Goal: Transaction & Acquisition: Obtain resource

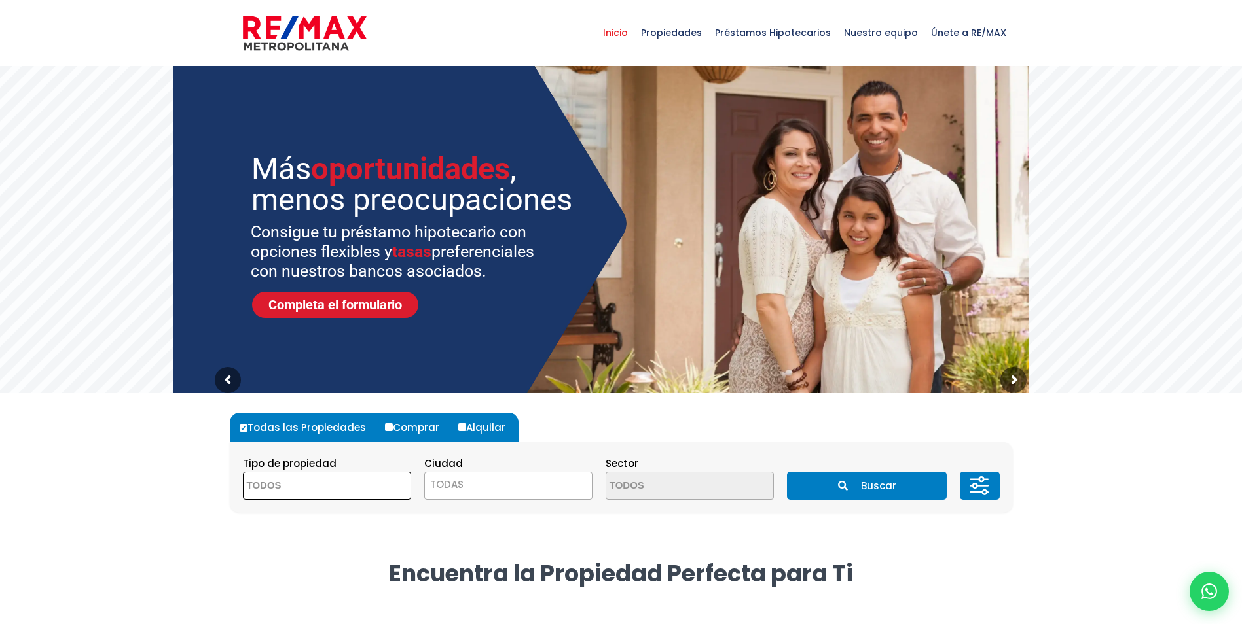
drag, startPoint x: 352, startPoint y: 487, endPoint x: 365, endPoint y: 484, distance: 13.5
click at [355, 487] on textarea "Search" at bounding box center [306, 487] width 127 height 28
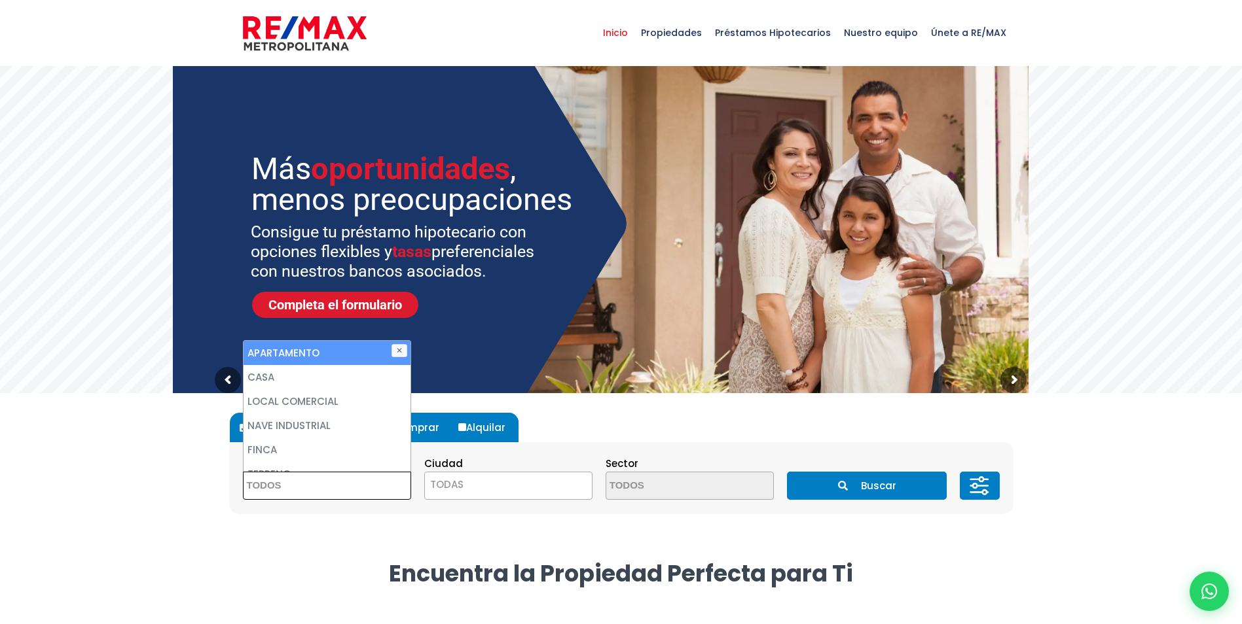
click at [309, 350] on li "APARTAMENTO" at bounding box center [326, 353] width 167 height 24
select select "apartment"
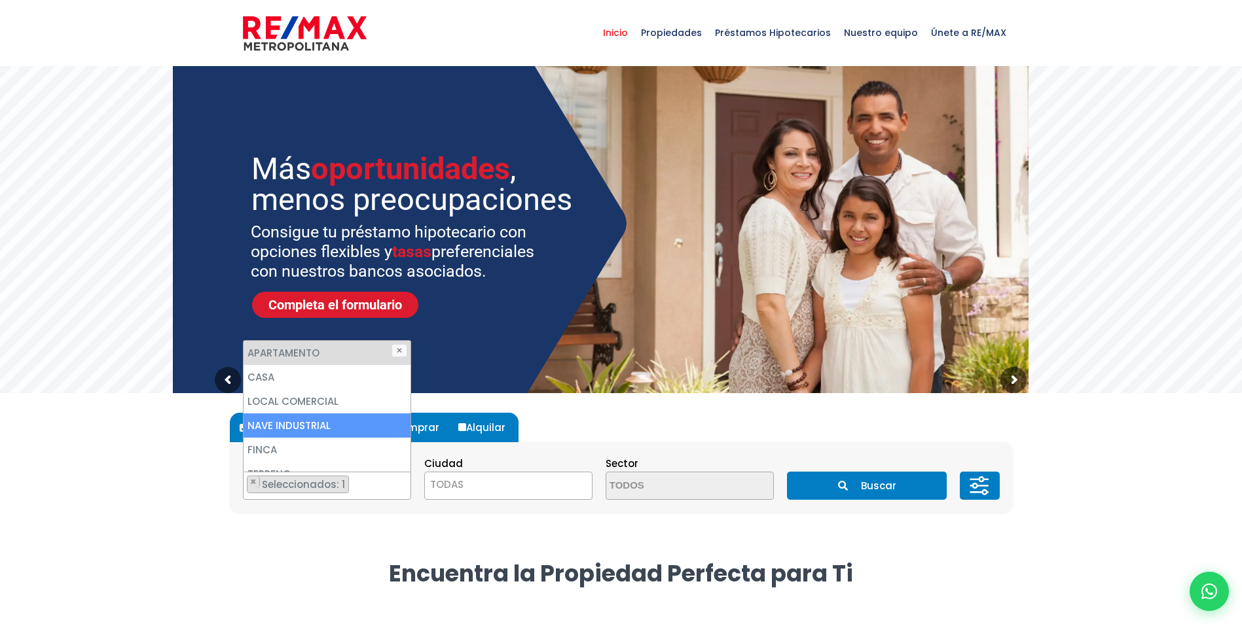
click at [495, 482] on span "TODAS" at bounding box center [508, 485] width 167 height 18
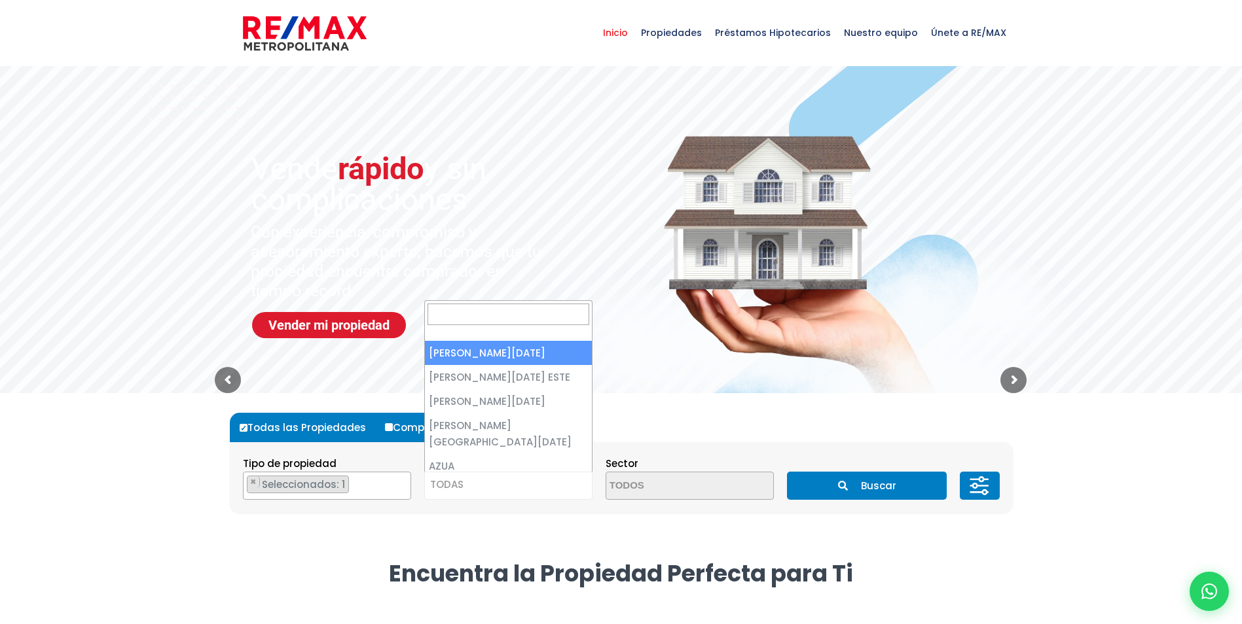
select select "1"
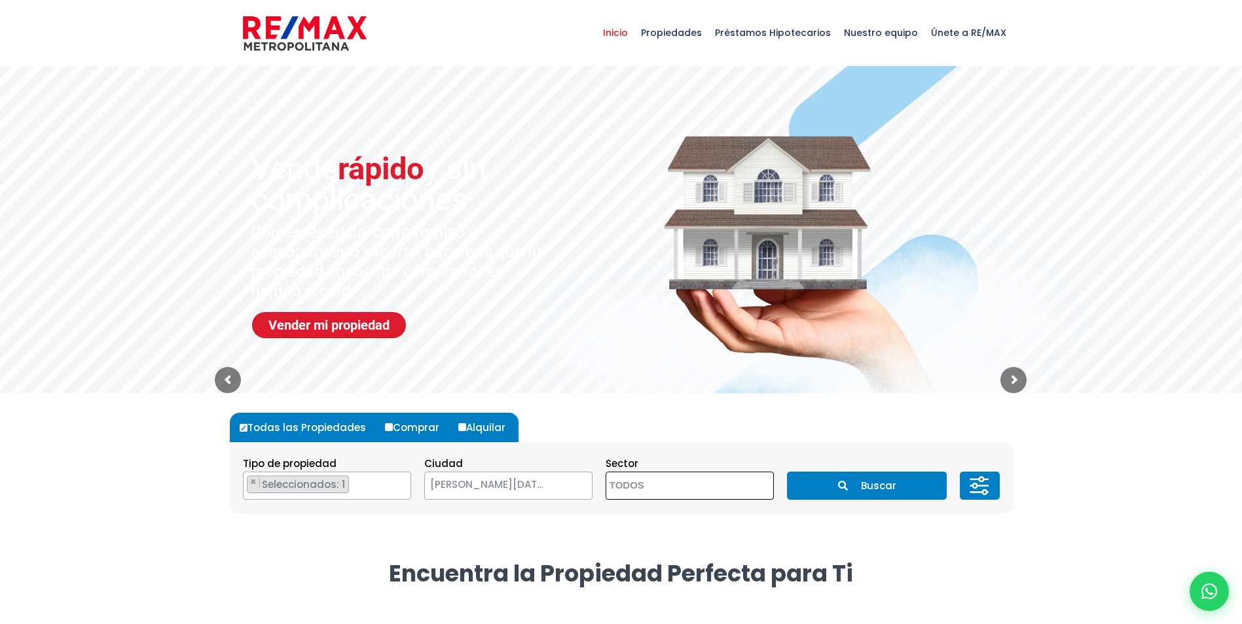
drag, startPoint x: 717, startPoint y: 490, endPoint x: 740, endPoint y: 488, distance: 22.9
click at [717, 490] on textarea "Search" at bounding box center [669, 487] width 127 height 28
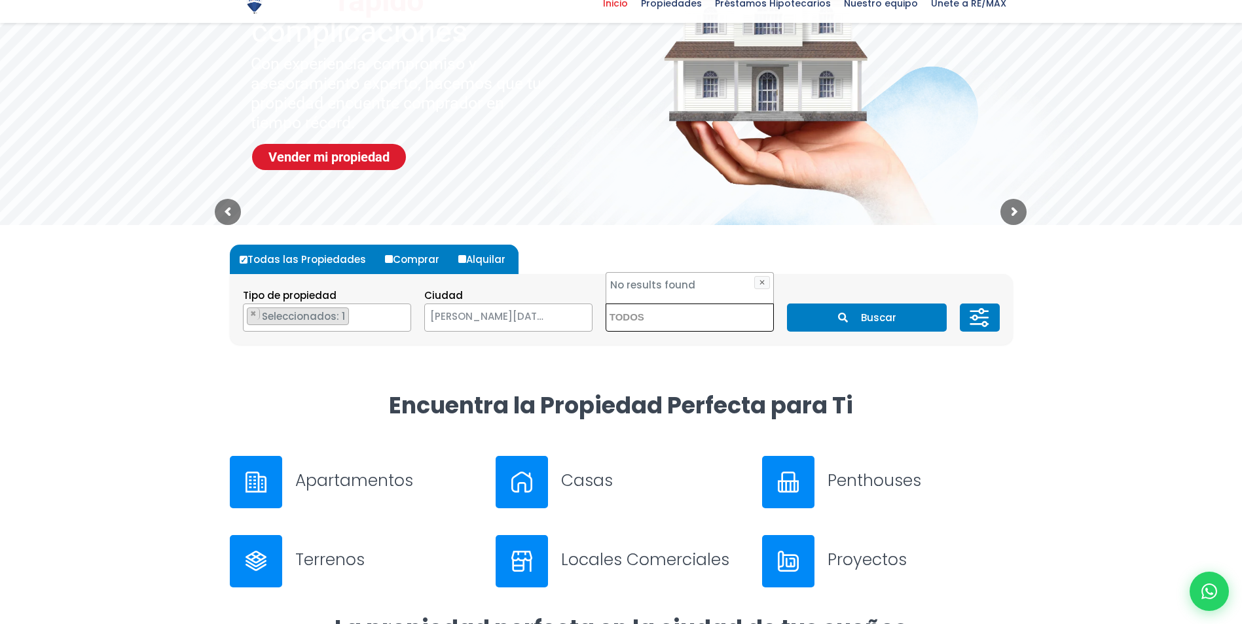
scroll to position [196, 0]
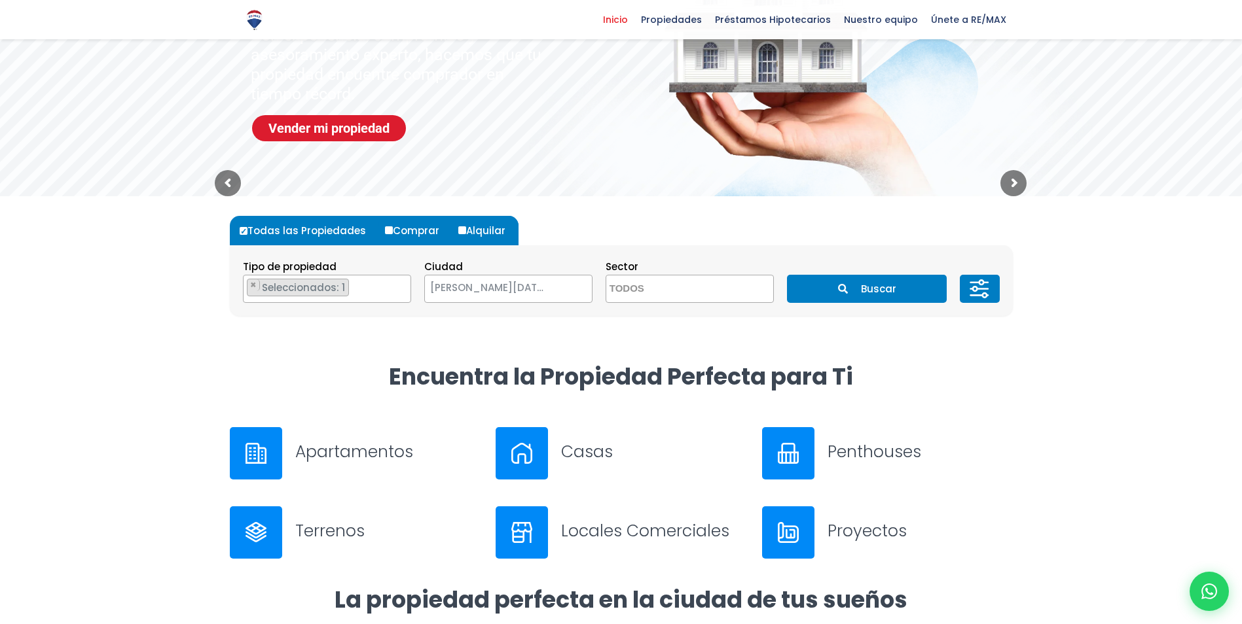
click at [459, 230] on input "Alquilar" at bounding box center [462, 230] width 8 height 8
radio input "true"
click at [870, 294] on button "Buscar" at bounding box center [867, 289] width 160 height 28
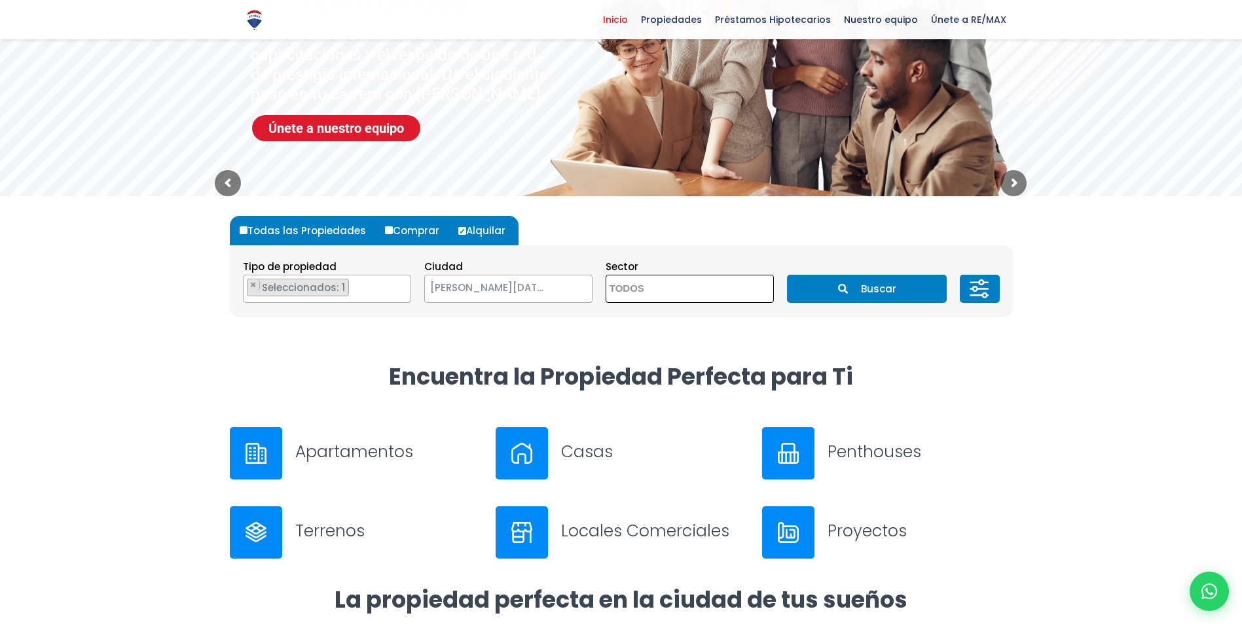
click at [763, 281] on span at bounding box center [689, 289] width 168 height 28
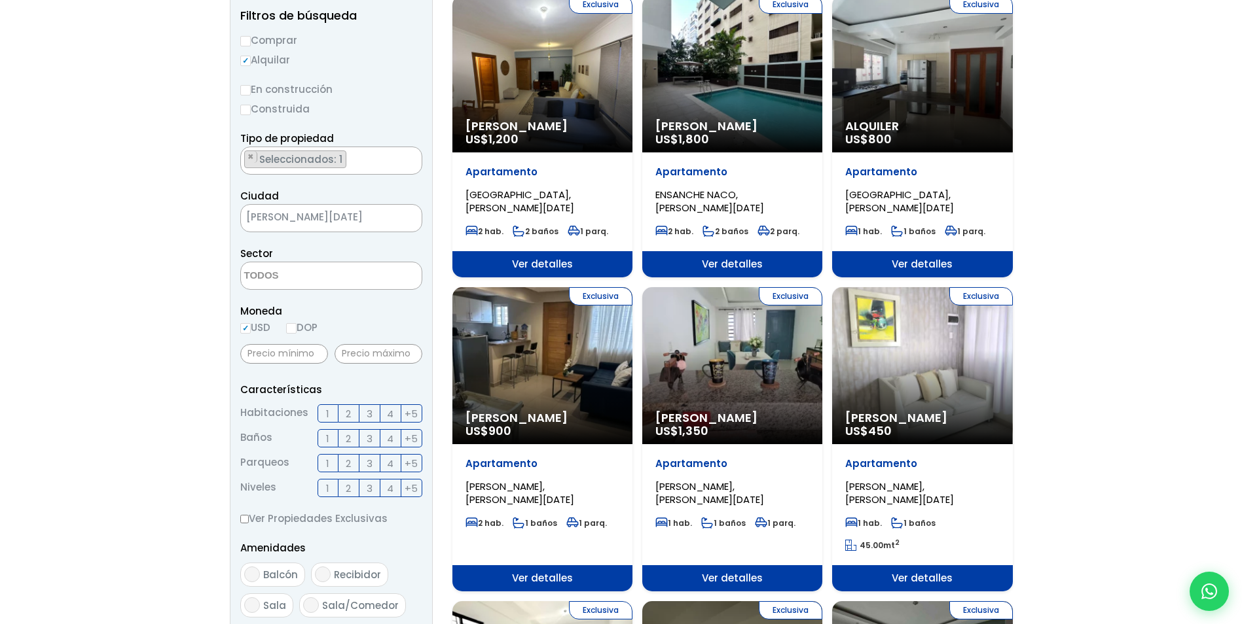
scroll to position [196, 0]
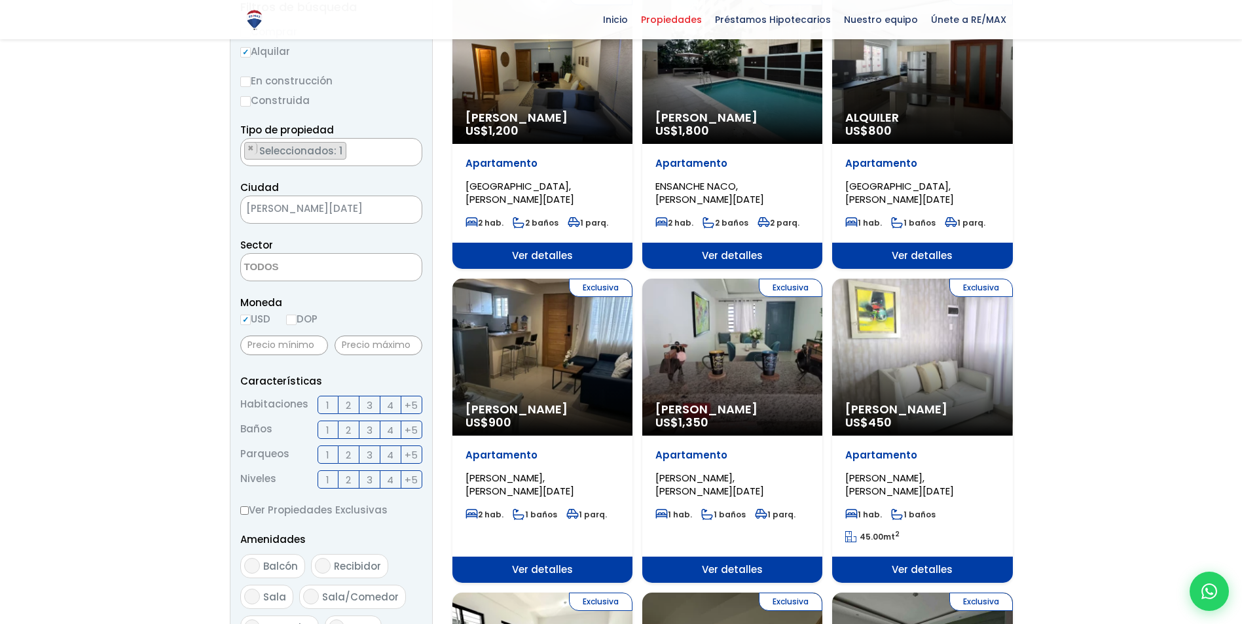
click at [323, 404] on label "1" at bounding box center [327, 405] width 21 height 18
click at [0, 0] on input "1" at bounding box center [0, 0] width 0 height 0
click at [242, 513] on input "Ver Propiedades Exclusivas" at bounding box center [244, 511] width 9 height 9
checkbox input "true"
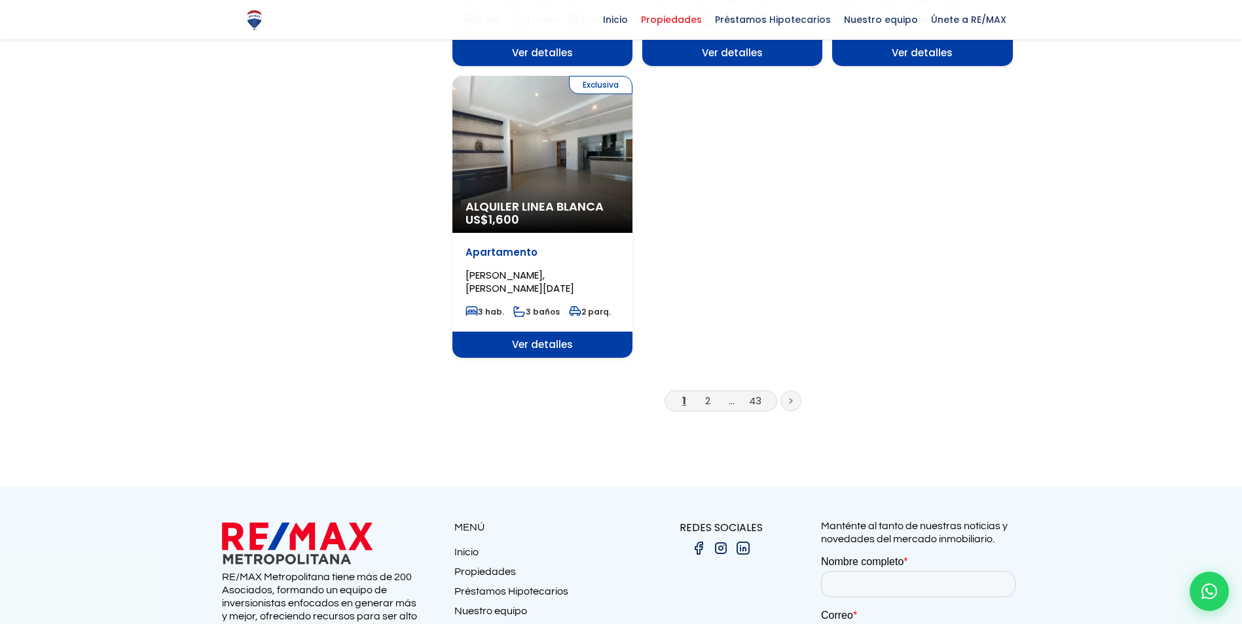
scroll to position [1636, 0]
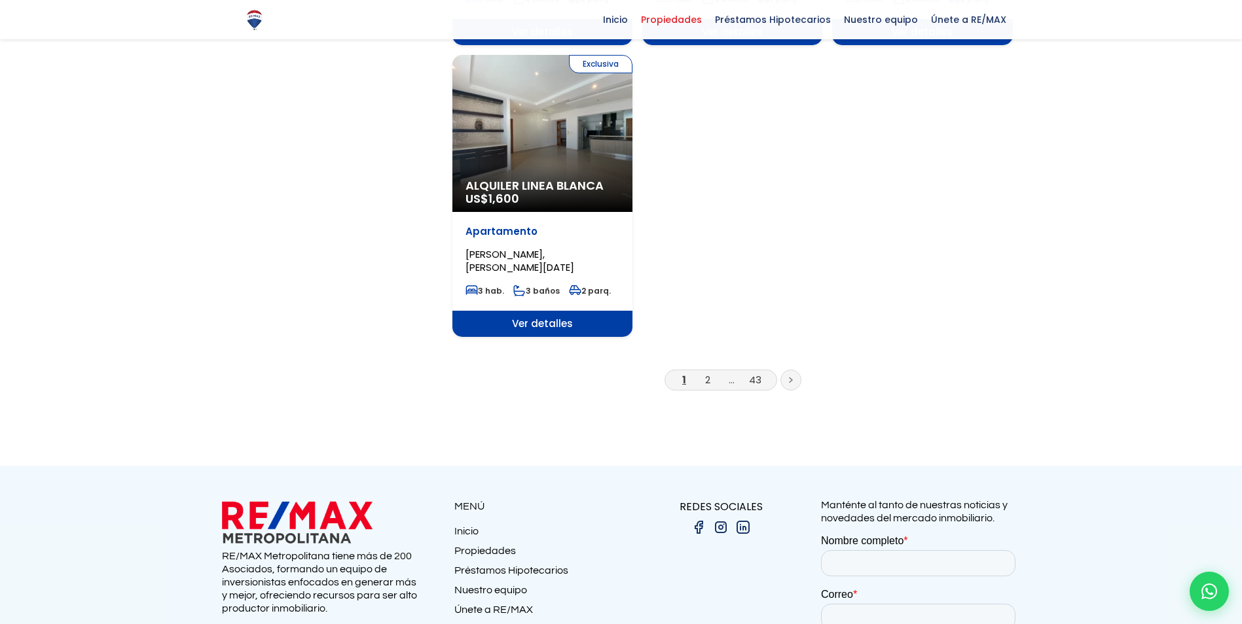
click at [794, 370] on link at bounding box center [790, 380] width 21 height 21
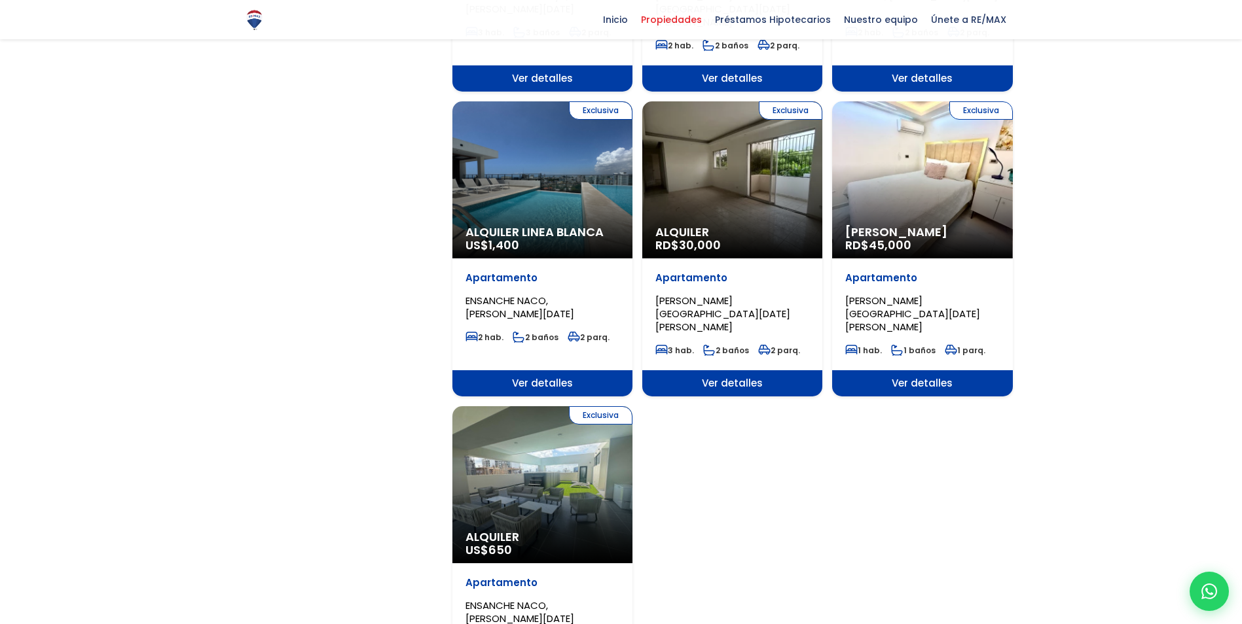
scroll to position [1309, 0]
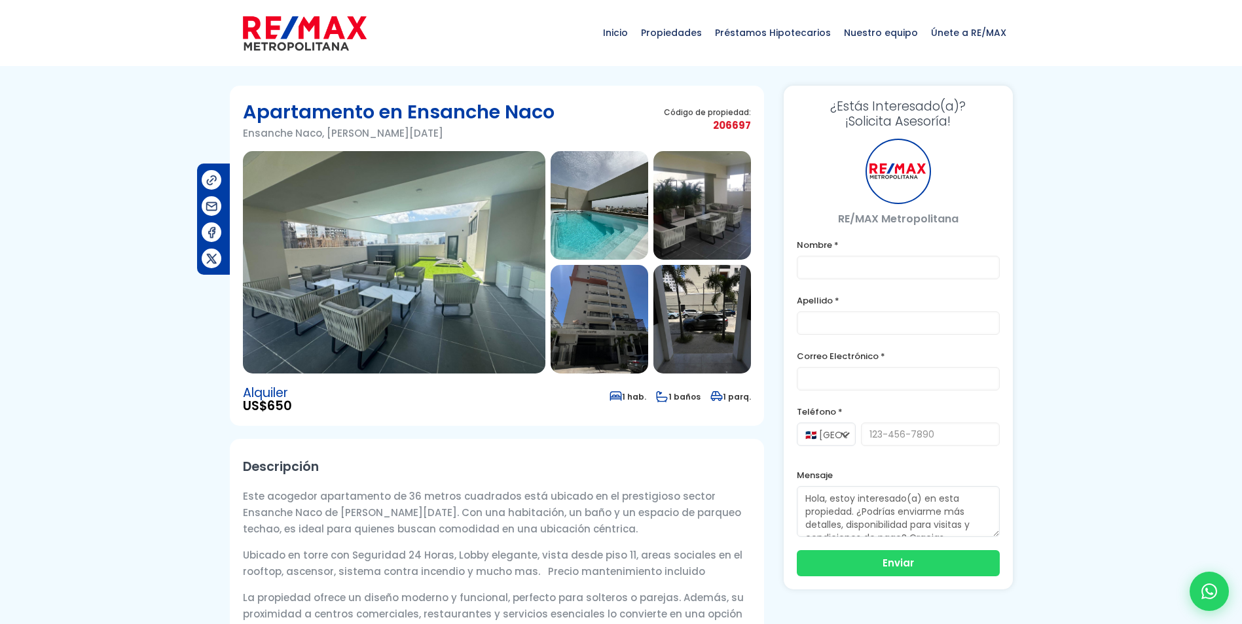
click at [378, 299] on img at bounding box center [394, 262] width 302 height 223
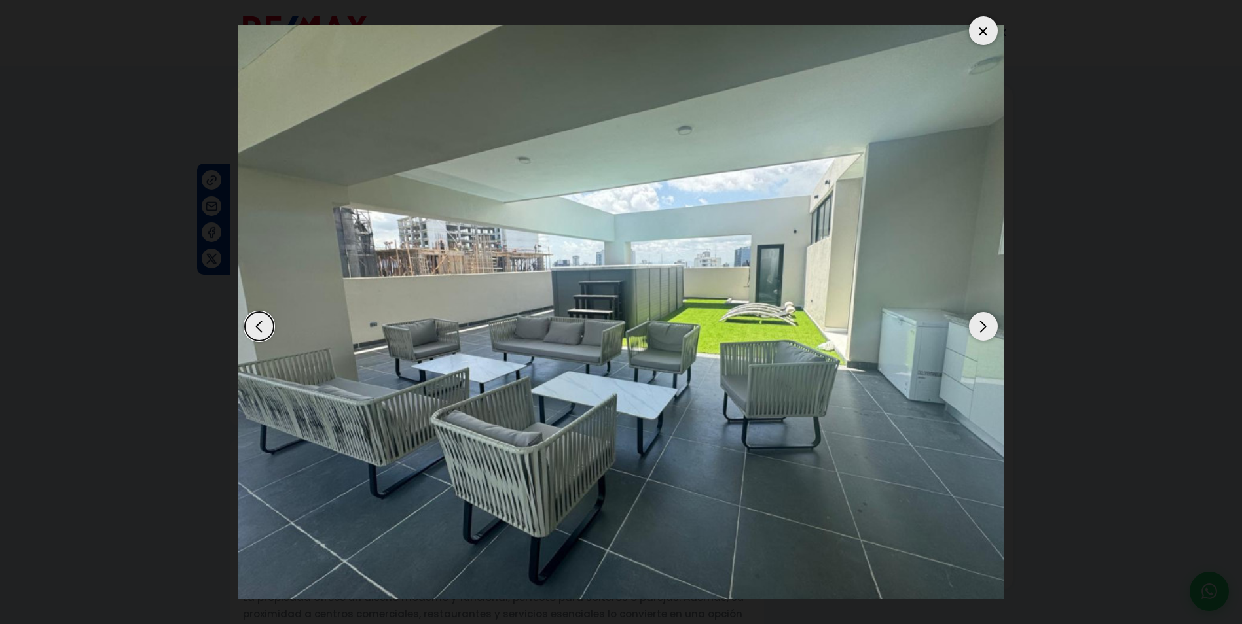
click at [980, 329] on div "Next slide" at bounding box center [983, 326] width 29 height 29
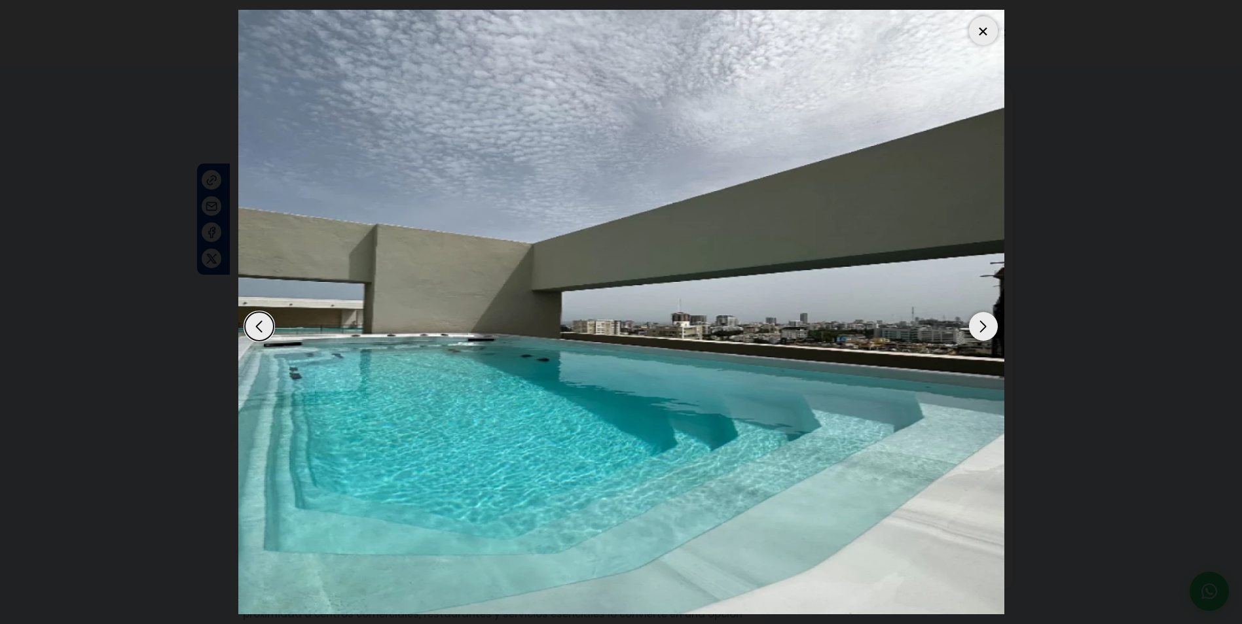
click at [980, 329] on div "Next slide" at bounding box center [983, 326] width 29 height 29
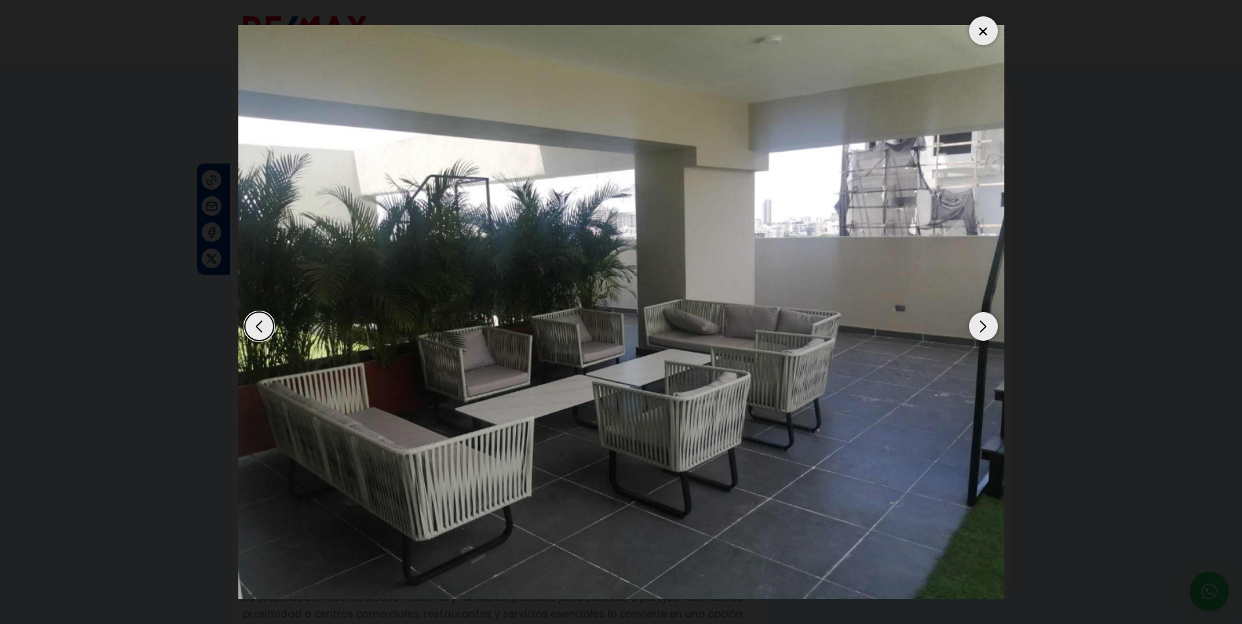
click at [980, 329] on div "Next slide" at bounding box center [983, 326] width 29 height 29
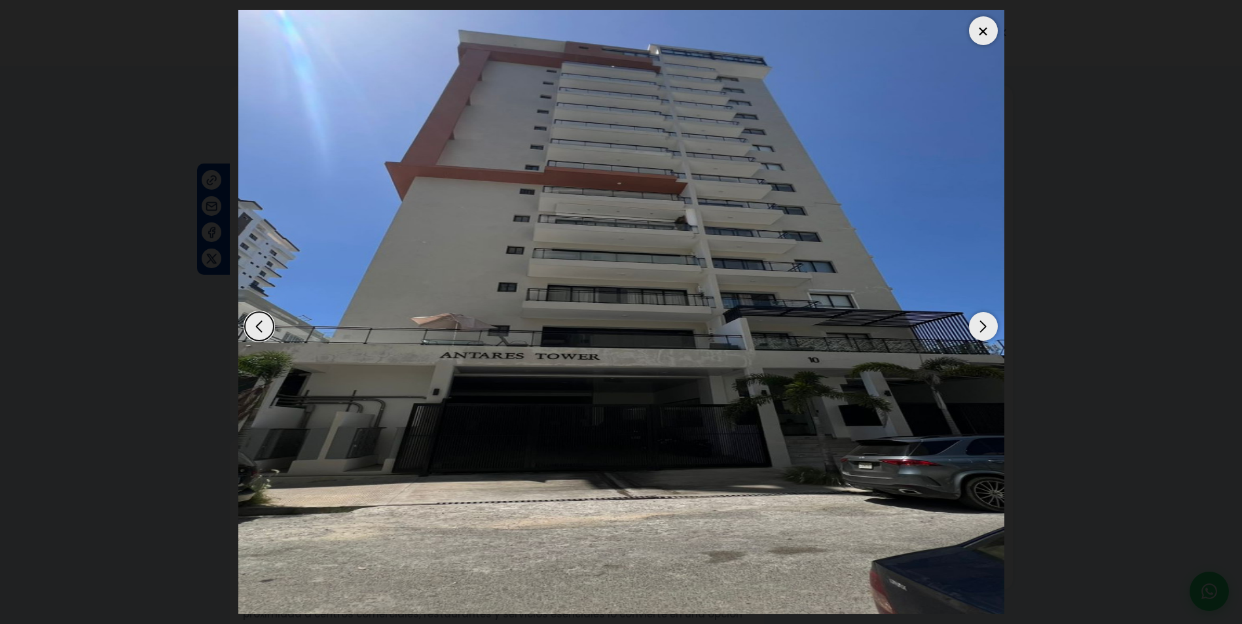
click at [980, 329] on div "Next slide" at bounding box center [983, 326] width 29 height 29
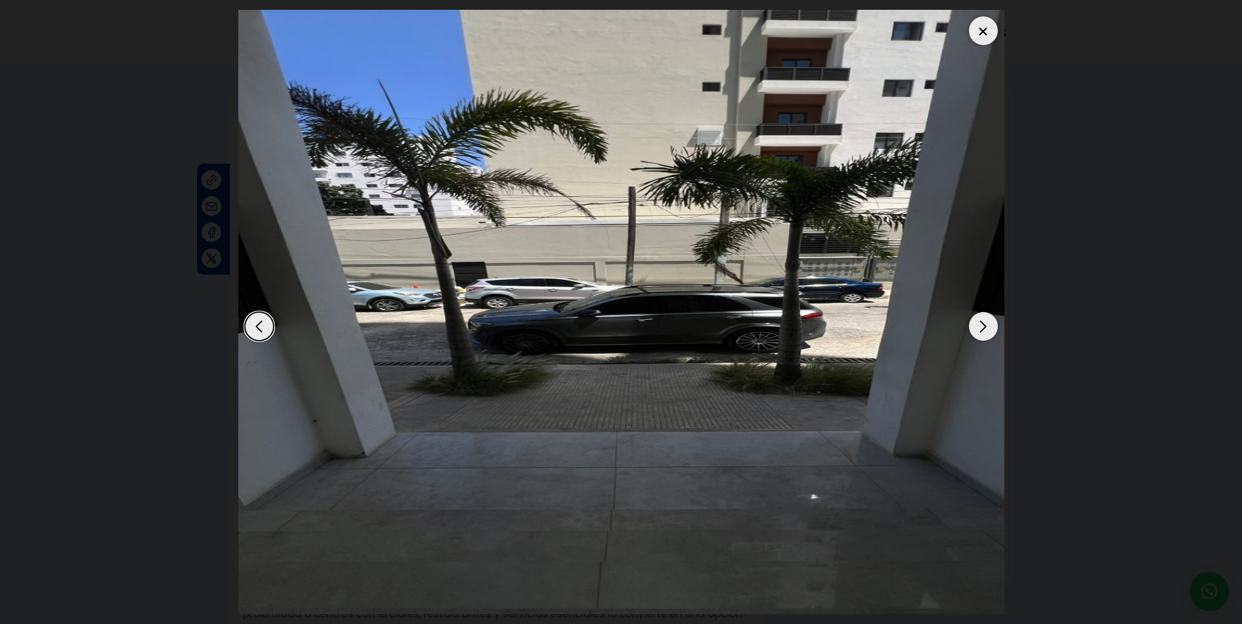
click at [980, 329] on div "Next slide" at bounding box center [983, 326] width 29 height 29
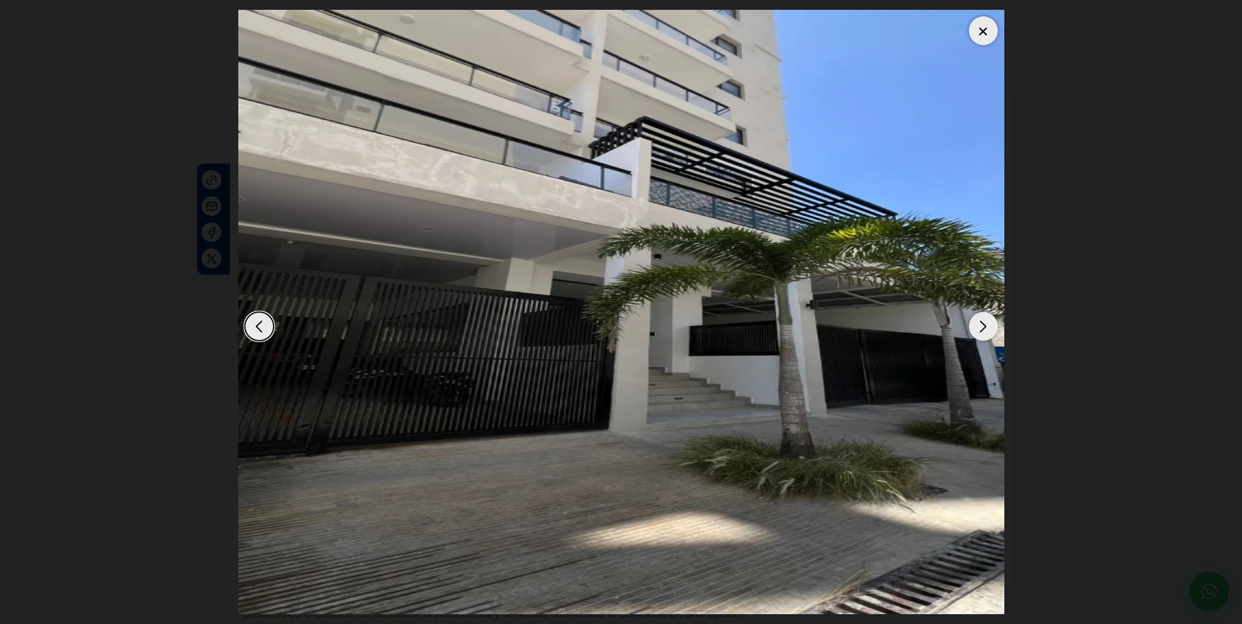
click at [980, 329] on div "Next slide" at bounding box center [983, 326] width 29 height 29
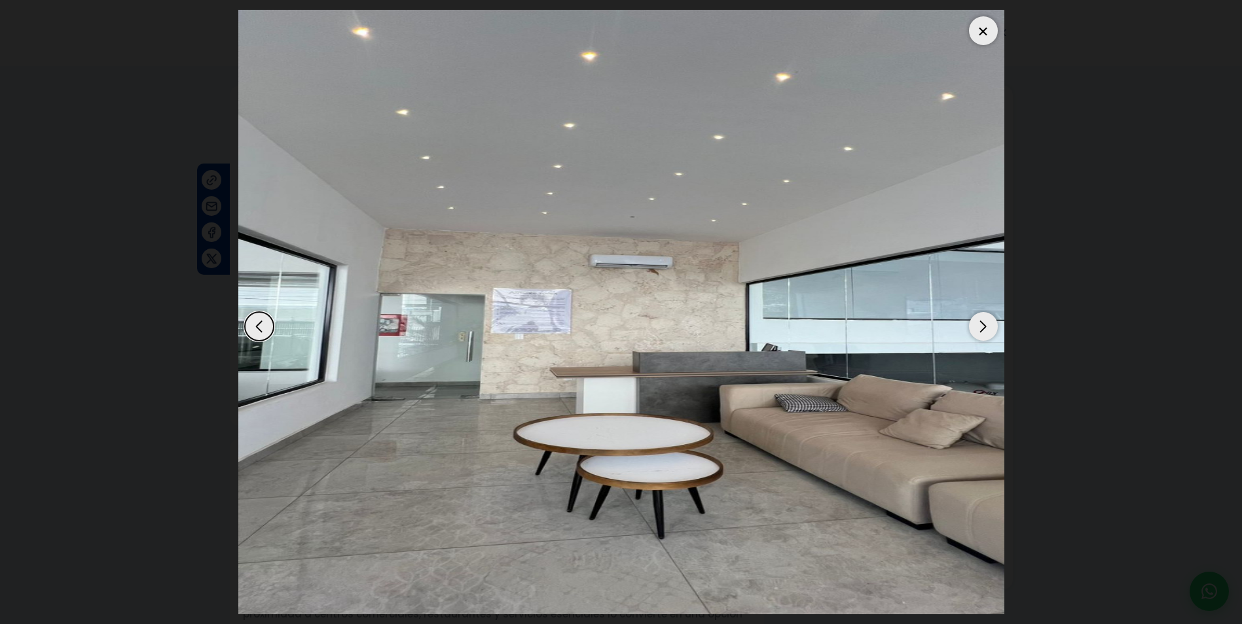
click at [980, 329] on div "Next slide" at bounding box center [983, 326] width 29 height 29
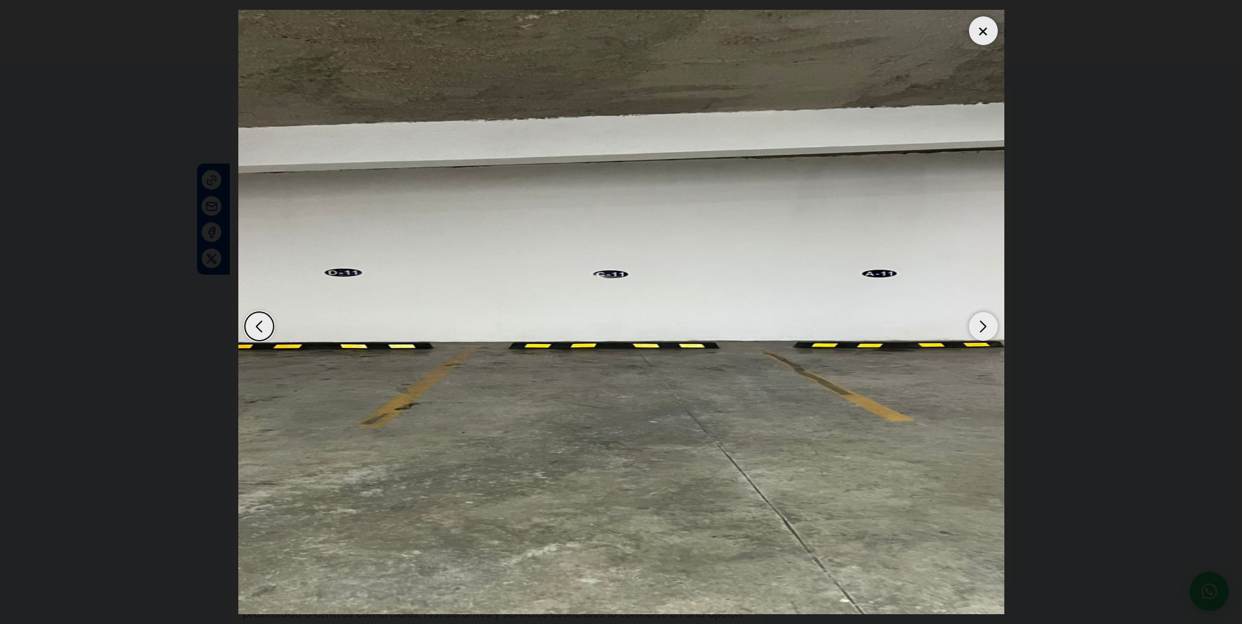
click at [980, 329] on div "Next slide" at bounding box center [983, 326] width 29 height 29
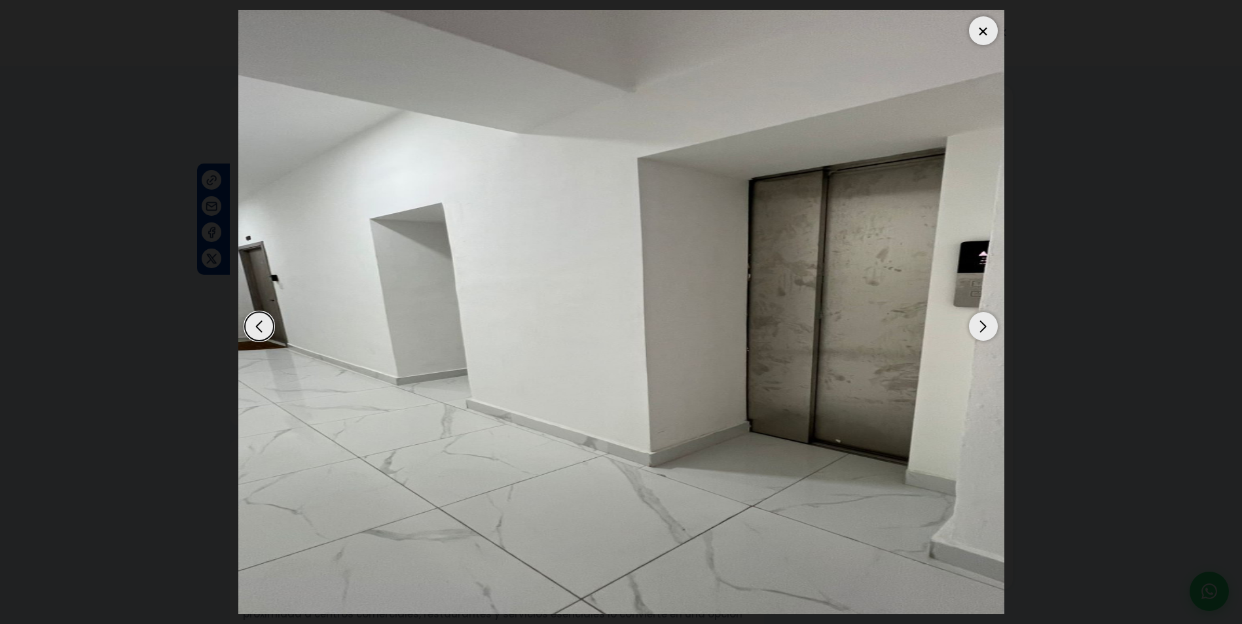
click at [980, 329] on div "Next slide" at bounding box center [983, 326] width 29 height 29
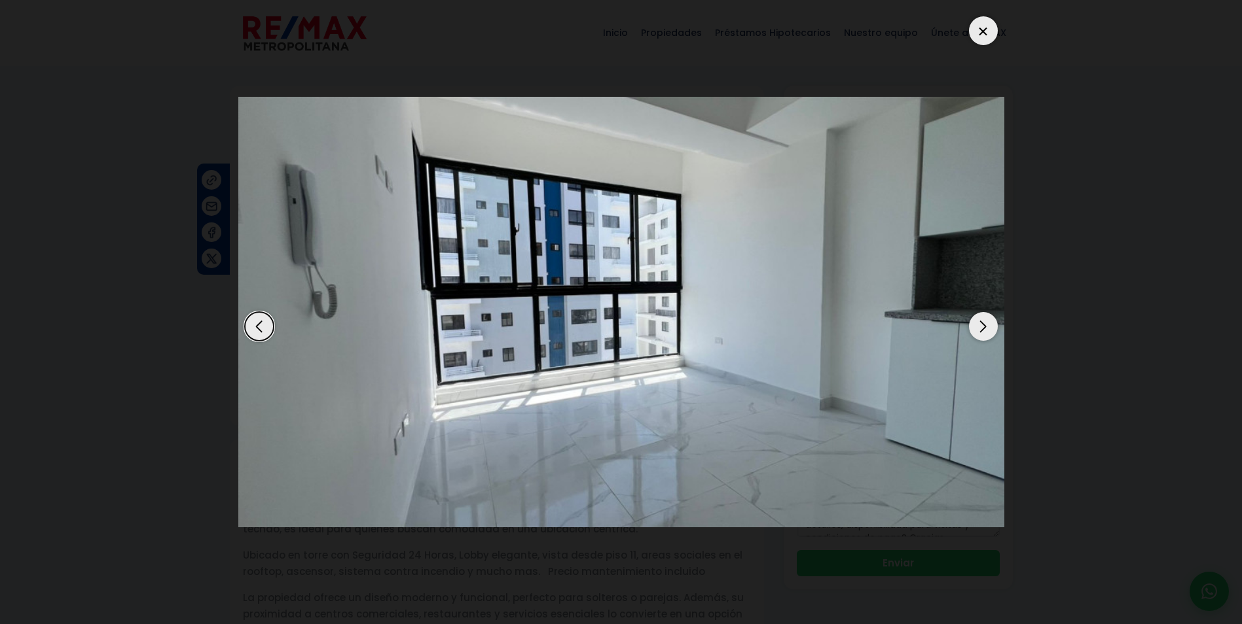
click at [980, 329] on div "Next slide" at bounding box center [983, 326] width 29 height 29
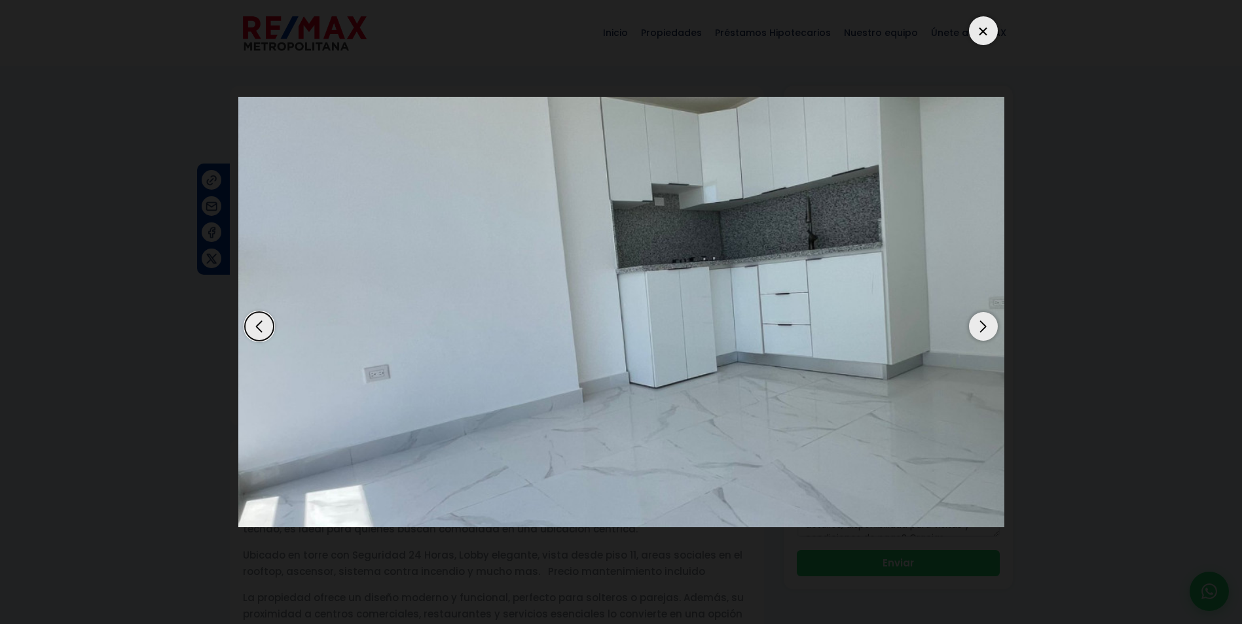
click at [980, 329] on div "Next slide" at bounding box center [983, 326] width 29 height 29
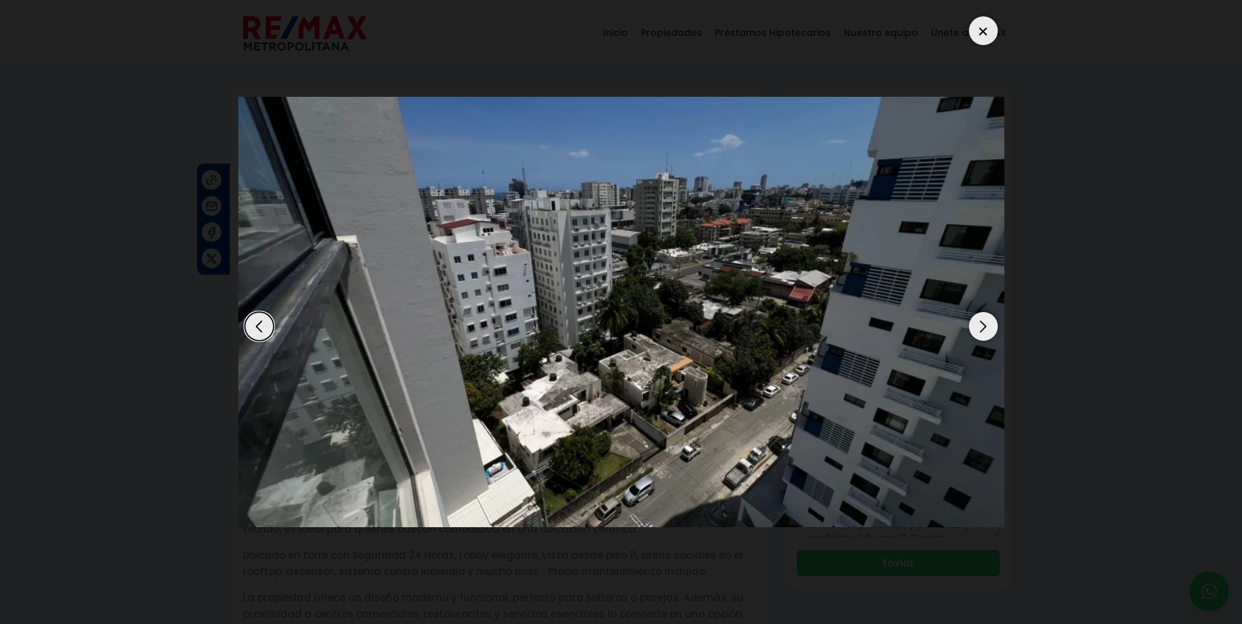
click at [980, 329] on div "Next slide" at bounding box center [983, 326] width 29 height 29
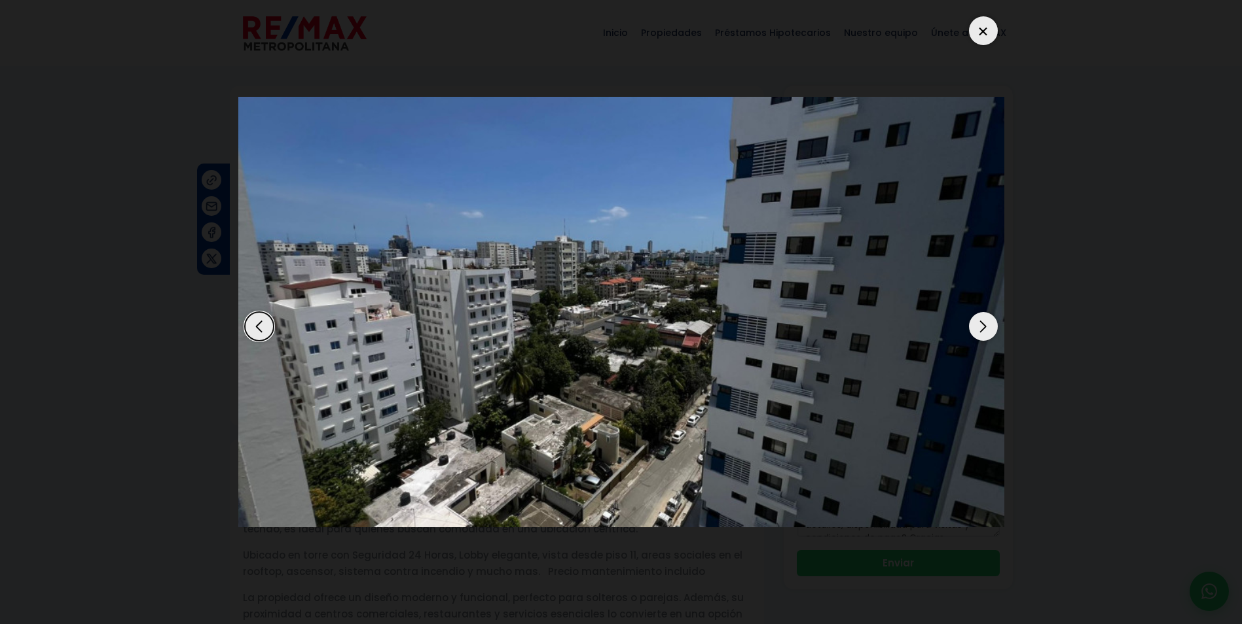
click at [980, 329] on div "Next slide" at bounding box center [983, 326] width 29 height 29
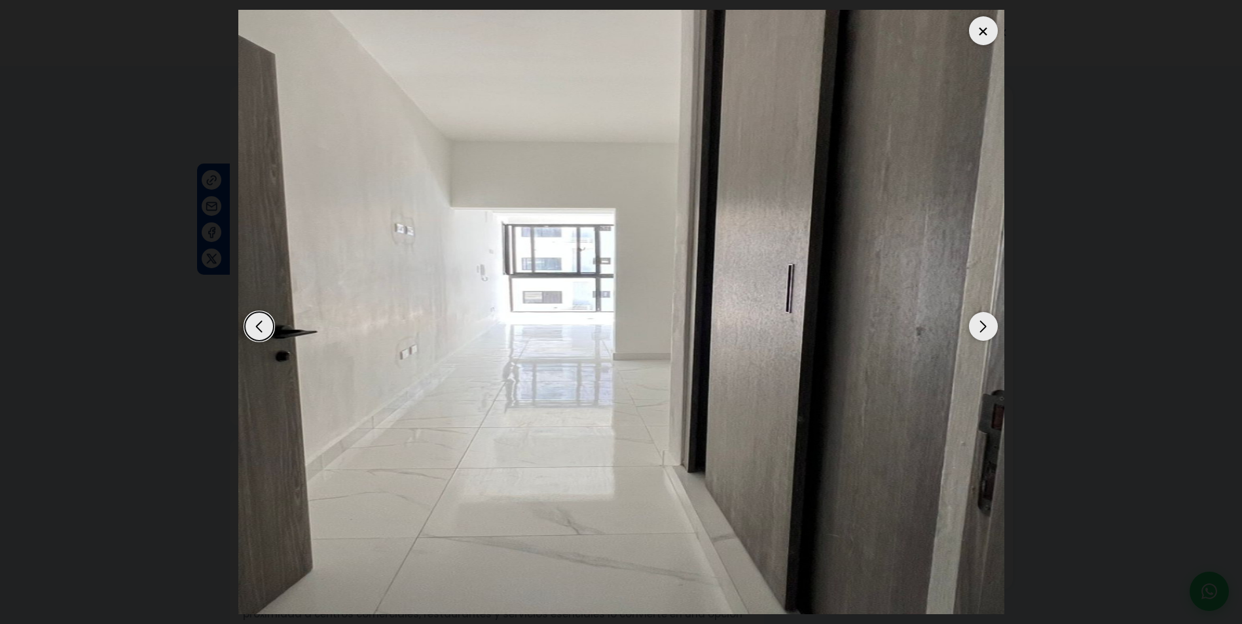
click at [980, 329] on div "Next slide" at bounding box center [983, 326] width 29 height 29
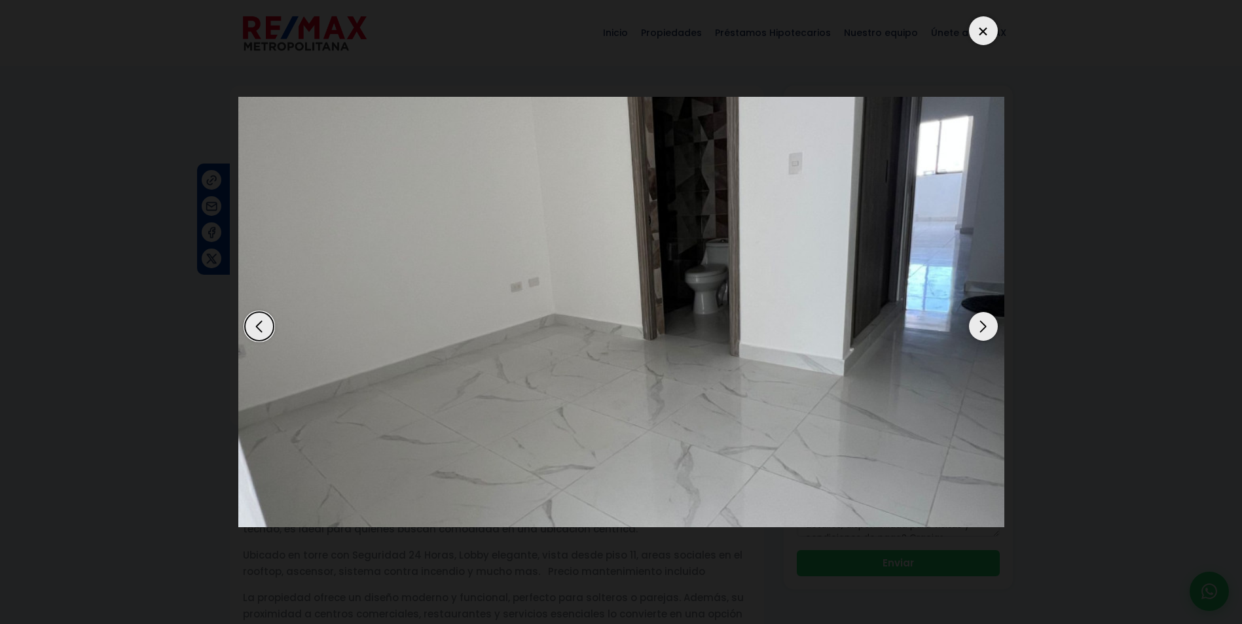
click at [979, 37] on div at bounding box center [983, 30] width 29 height 29
